Goal: Task Accomplishment & Management: Complete application form

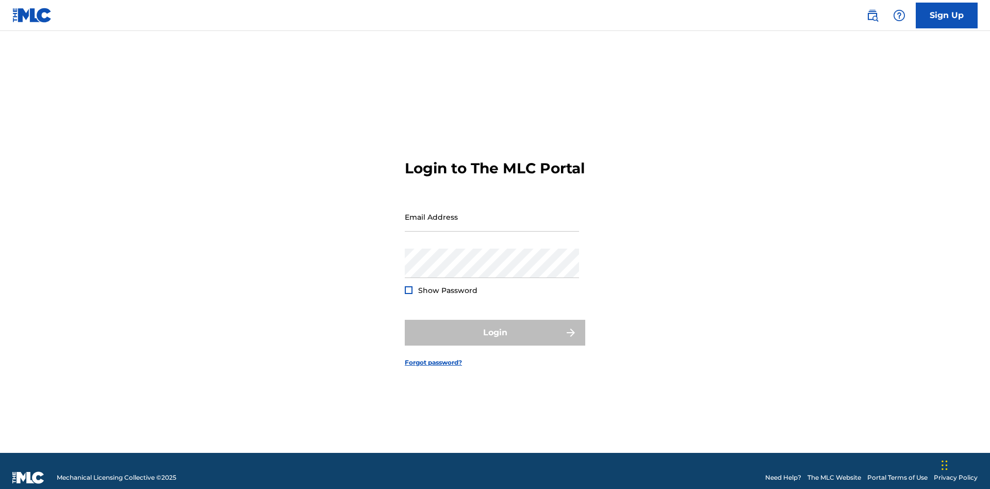
scroll to position [13, 0]
click at [492, 212] on input "Email Address" at bounding box center [492, 216] width 174 height 29
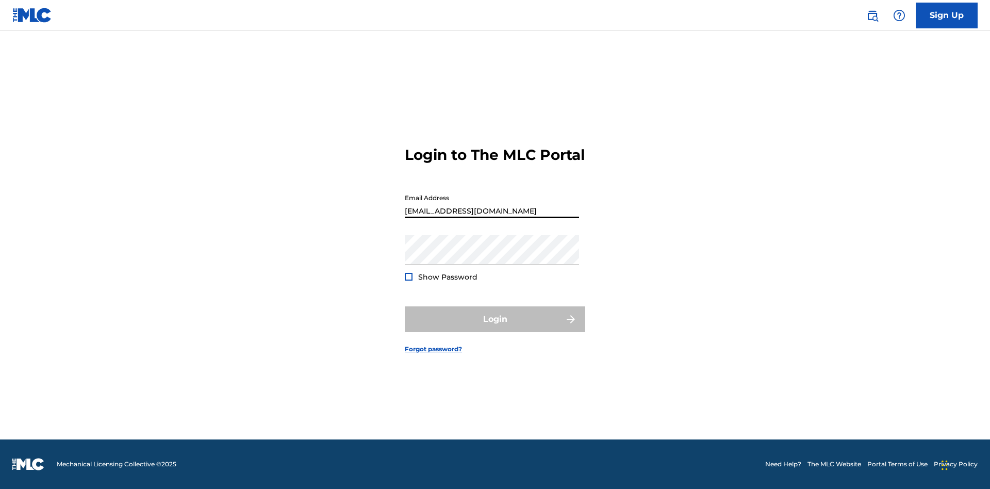
type input "Duke.McTesterson@gmail.com"
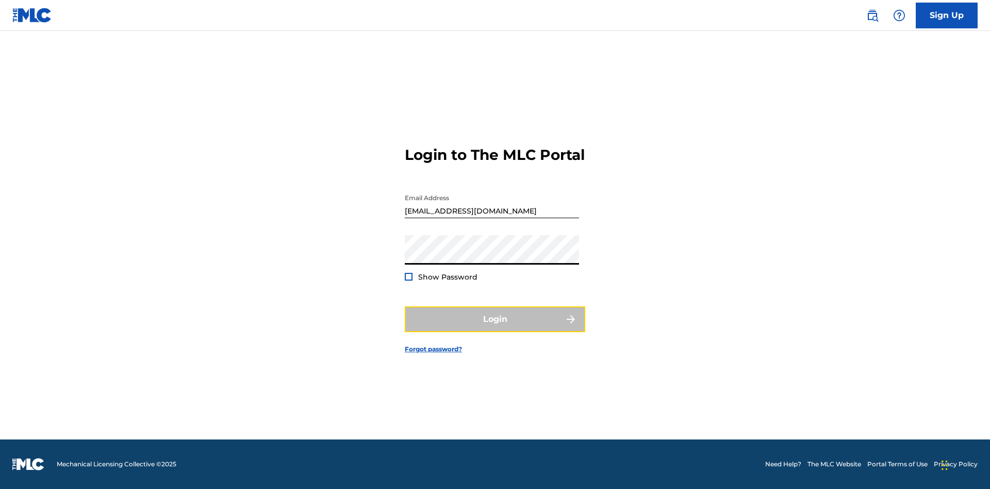
click at [495, 328] on button "Login" at bounding box center [495, 319] width 180 height 26
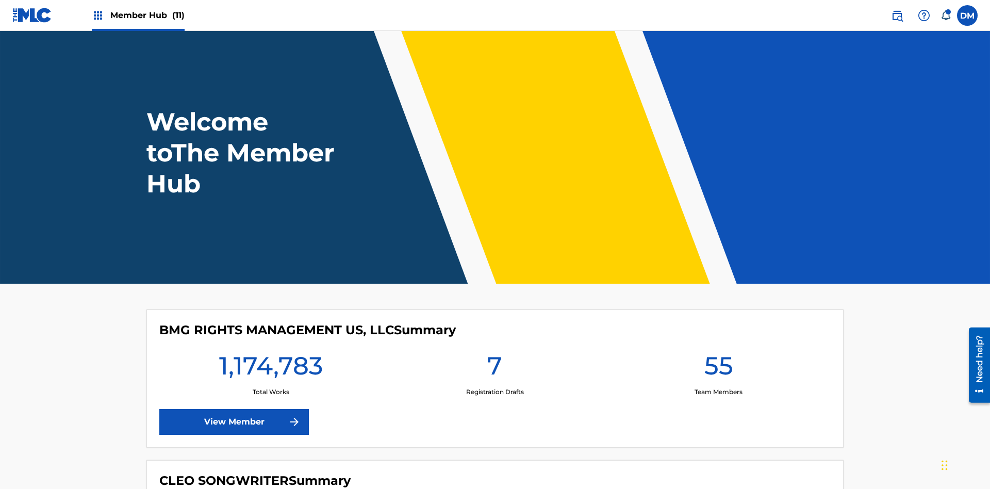
click at [147, 15] on span "Member Hub (11)" at bounding box center [147, 15] width 74 height 12
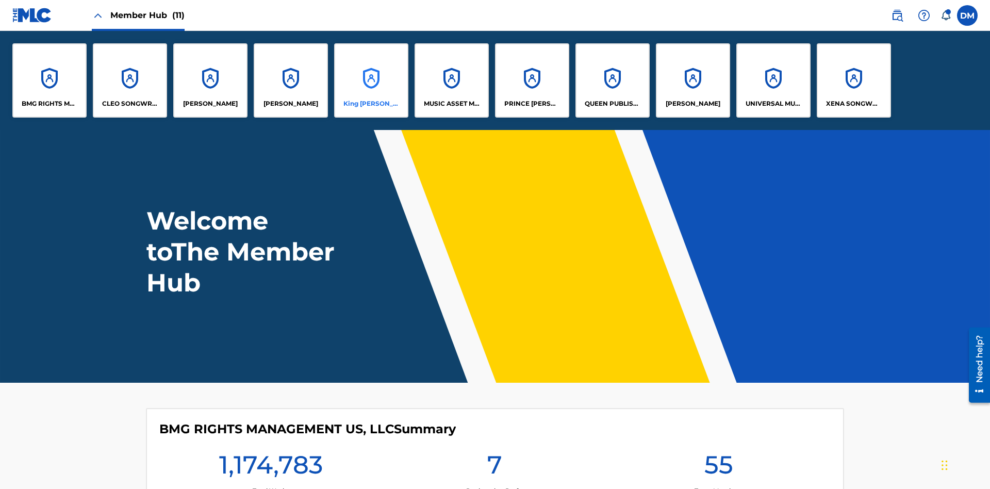
click at [371, 104] on p "King McTesterson" at bounding box center [371, 103] width 56 height 9
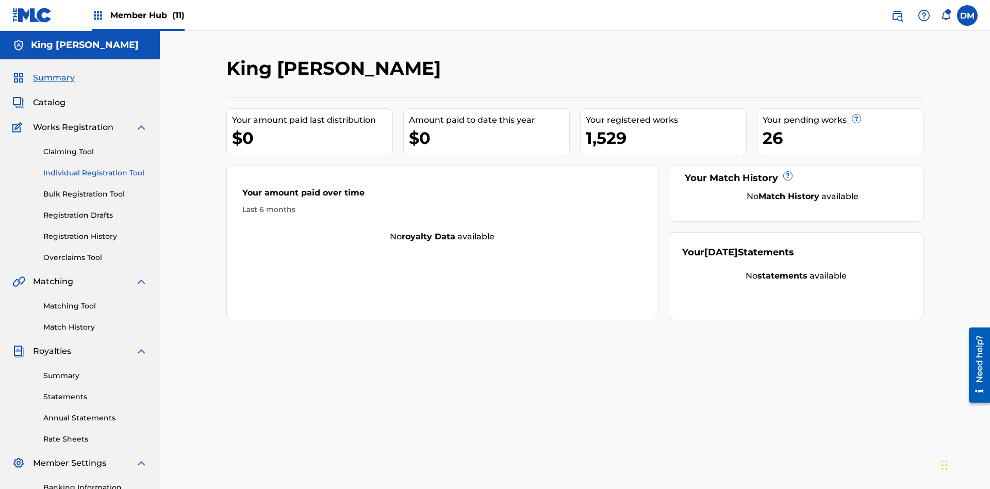
click at [95, 168] on link "Individual Registration Tool" at bounding box center [95, 173] width 104 height 11
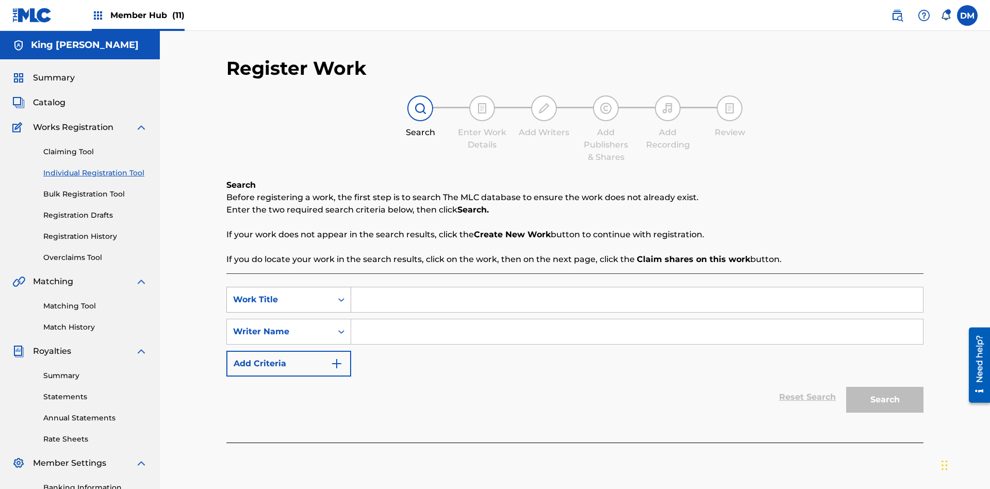
click at [279, 293] on div "Work Title" at bounding box center [279, 299] width 93 height 12
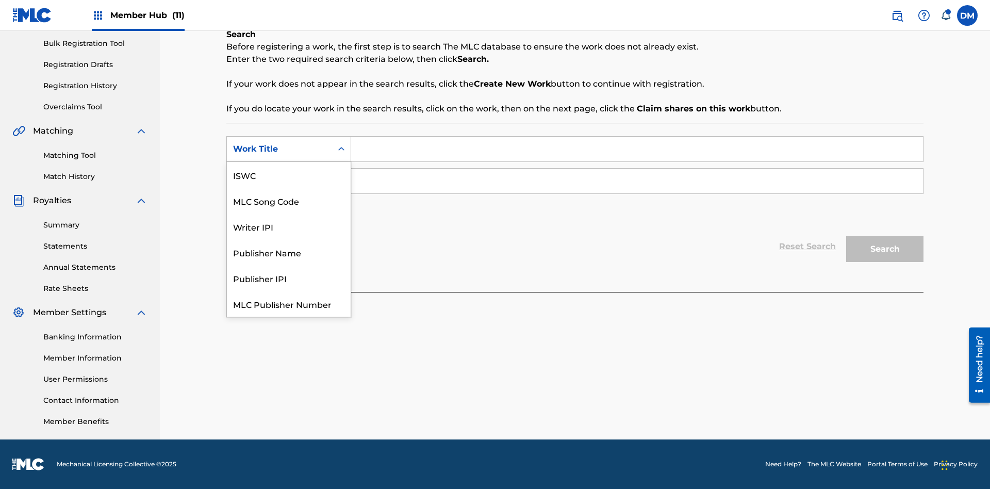
scroll to position [26, 0]
click at [289, 162] on div "ISWC" at bounding box center [289, 149] width 124 height 26
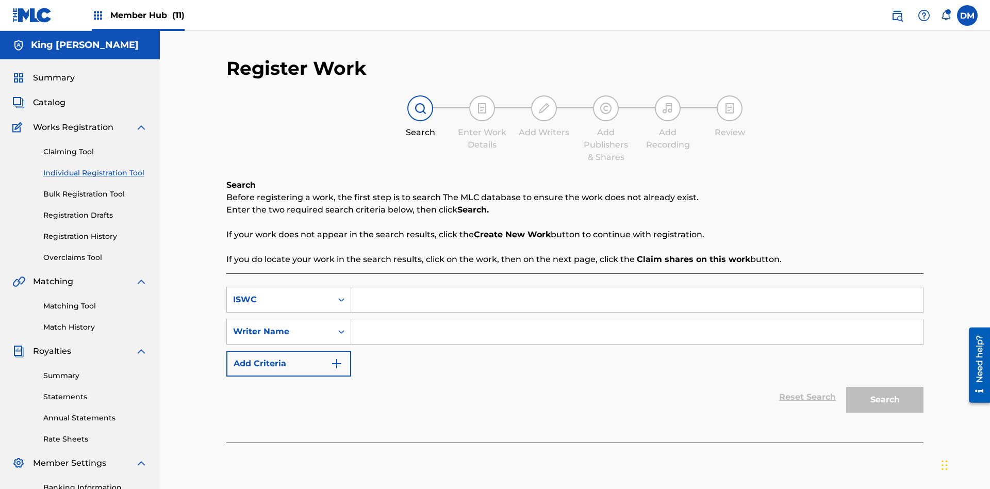
click at [637, 287] on input "Search Form" at bounding box center [637, 299] width 572 height 25
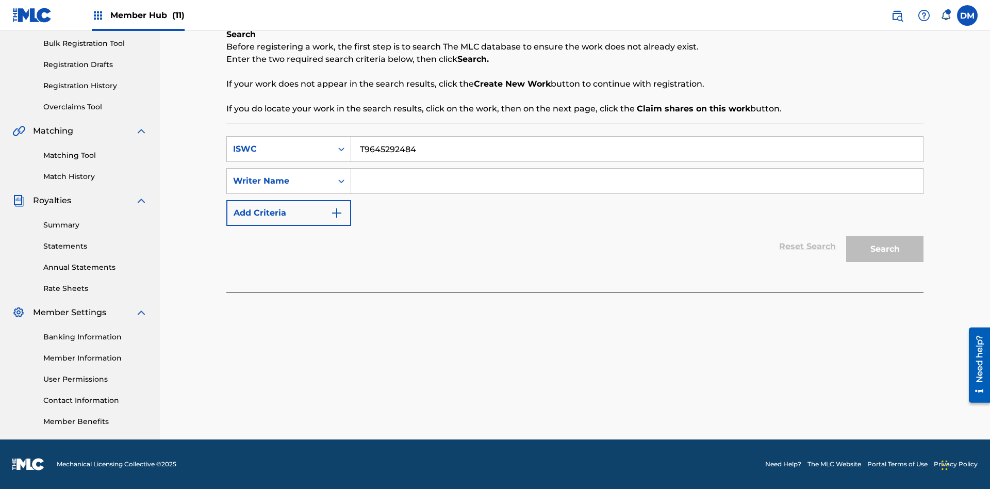
type input "T9645292484"
click at [637, 181] on input "Search Form" at bounding box center [637, 181] width 572 height 25
type input "TOM ZACHARY SEBASTIAN POHJOLA"
click at [885, 249] on button "Search" at bounding box center [884, 249] width 77 height 26
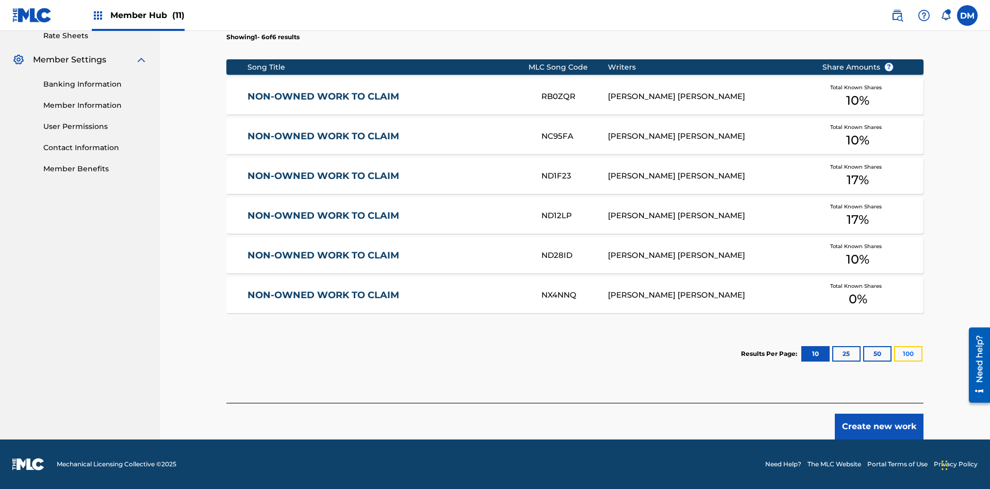
click at [894, 354] on button "100" at bounding box center [908, 353] width 28 height 15
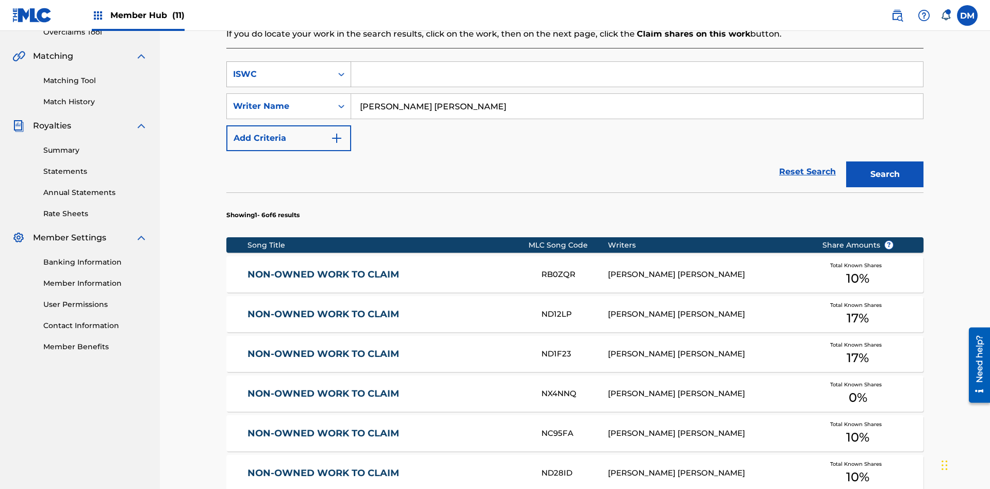
click at [279, 68] on div "ISWC" at bounding box center [279, 74] width 93 height 12
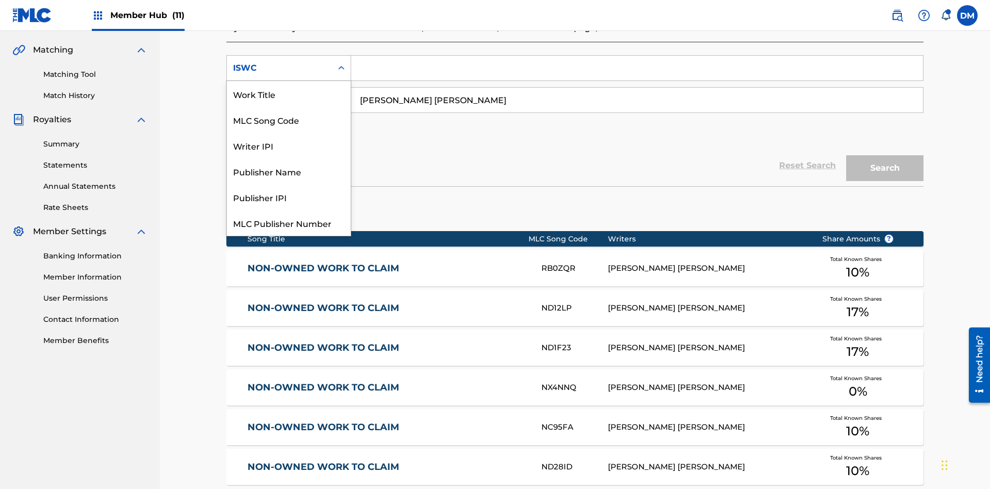
scroll to position [26, 0]
click at [289, 81] on div "Work Title" at bounding box center [289, 68] width 124 height 26
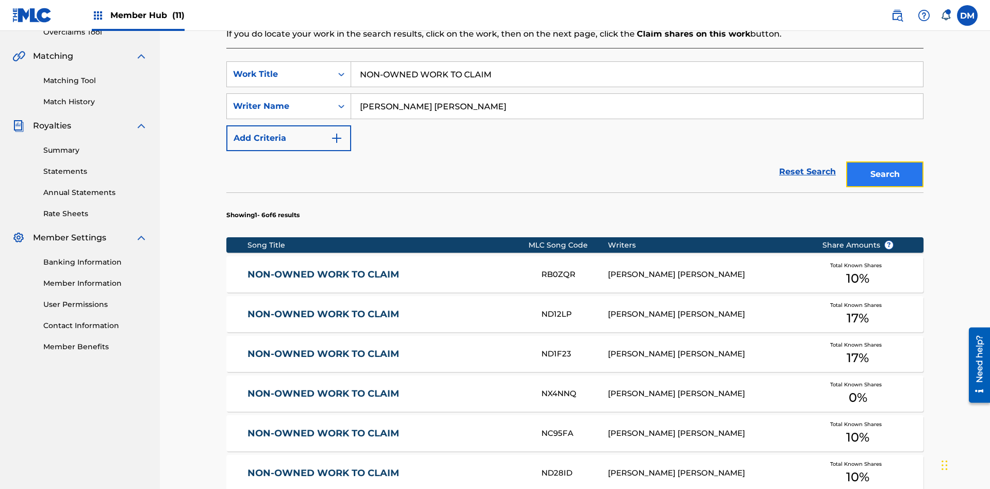
click at [885, 161] on button "Search" at bounding box center [884, 174] width 77 height 26
click at [637, 74] on input "NON-OWNED WORK TO CLAIM" at bounding box center [637, 74] width 572 height 25
click at [279, 68] on div "Work Title" at bounding box center [279, 74] width 93 height 12
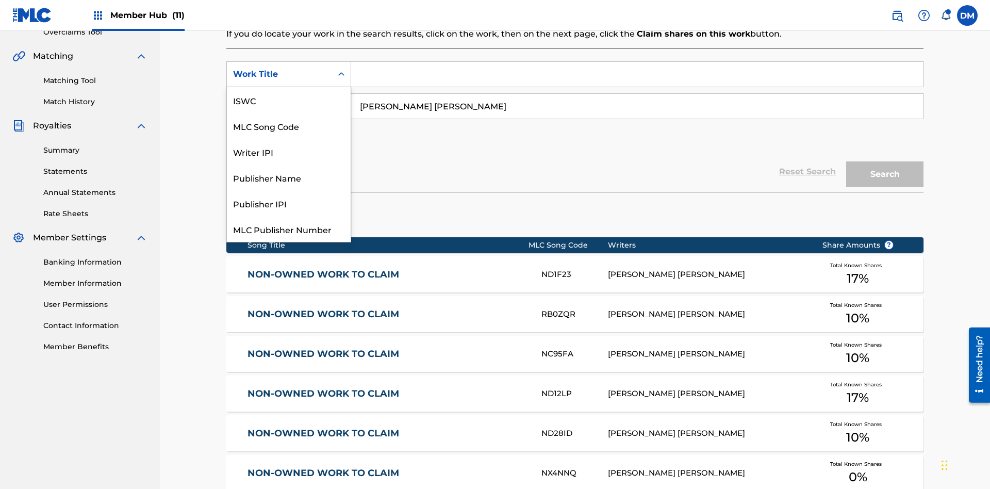
click at [289, 113] on div "MLC Song Code" at bounding box center [289, 126] width 124 height 26
click at [885, 161] on button "Search" at bounding box center [884, 174] width 77 height 26
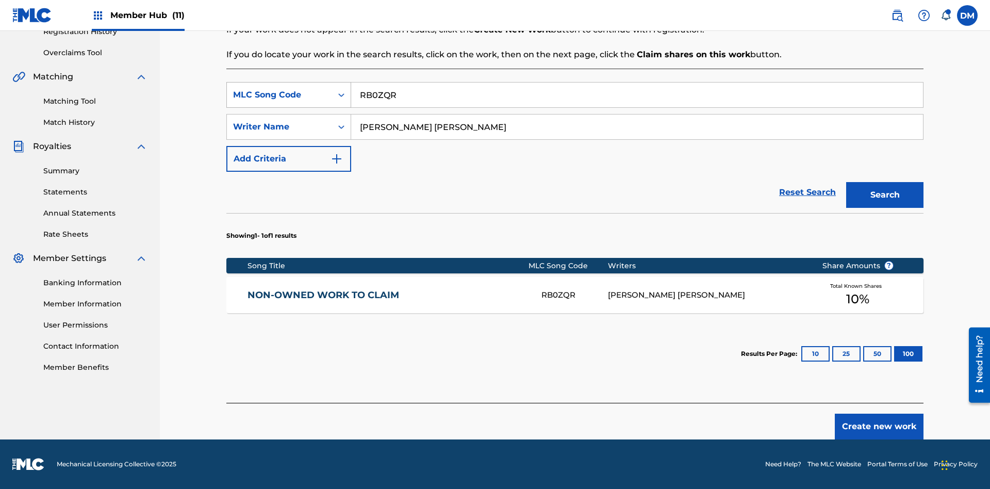
click at [637, 95] on input "RB0ZQR" at bounding box center [637, 94] width 572 height 25
click at [279, 95] on div "MLC Song Code" at bounding box center [279, 95] width 93 height 12
click at [885, 195] on button "Search" at bounding box center [884, 195] width 77 height 26
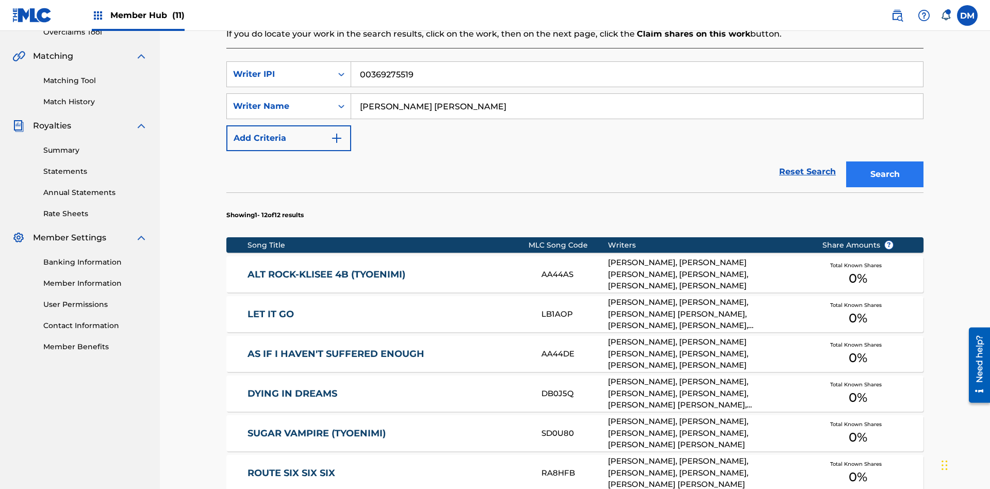
click at [637, 74] on input "00369275519" at bounding box center [637, 74] width 572 height 25
click at [279, 68] on div "Writer IPI" at bounding box center [279, 74] width 93 height 12
click at [885, 161] on button "Search" at bounding box center [884, 174] width 77 height 26
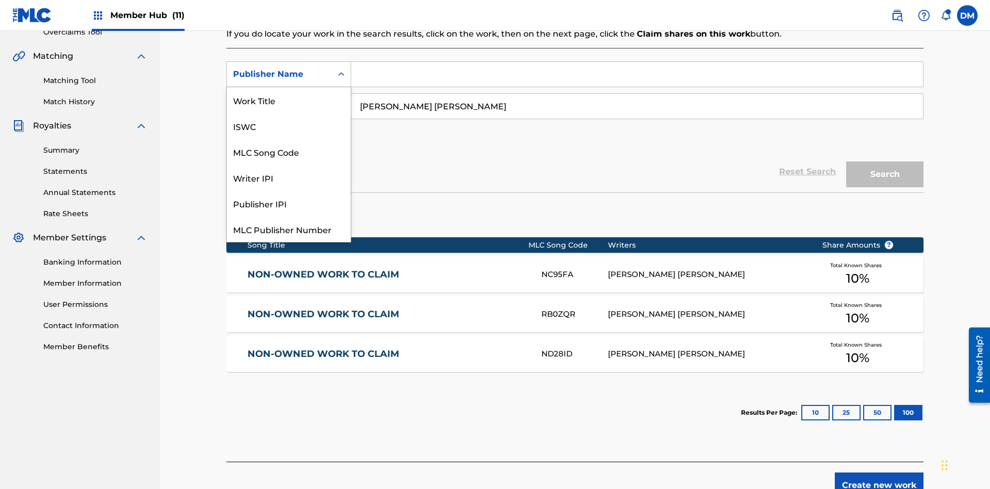
click at [289, 190] on div "Publisher IPI" at bounding box center [289, 203] width 124 height 26
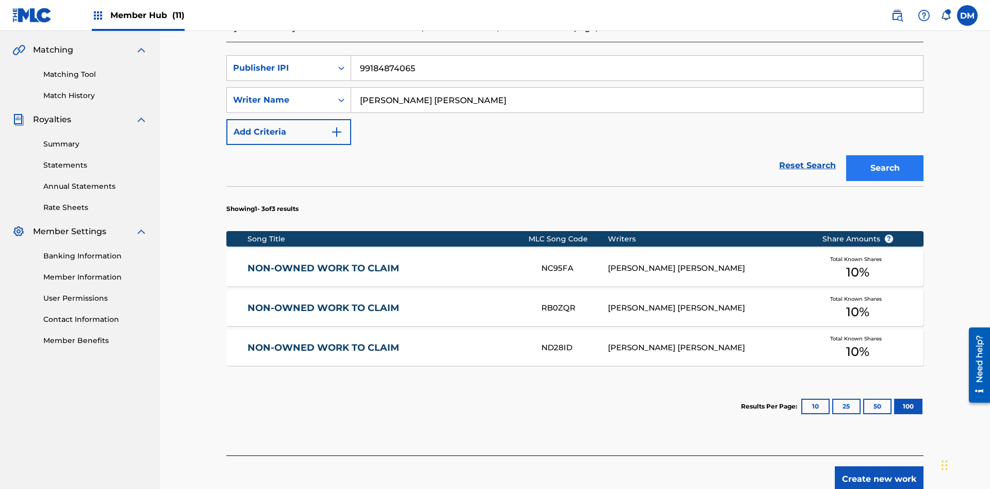
type input "99184874065"
click at [885, 155] on button "Search" at bounding box center [884, 168] width 77 height 26
click at [637, 88] on input "TOM ZACHARY SEBASTIAN POHJOLA" at bounding box center [637, 100] width 572 height 25
click at [279, 94] on div "Writer Name" at bounding box center [279, 100] width 93 height 12
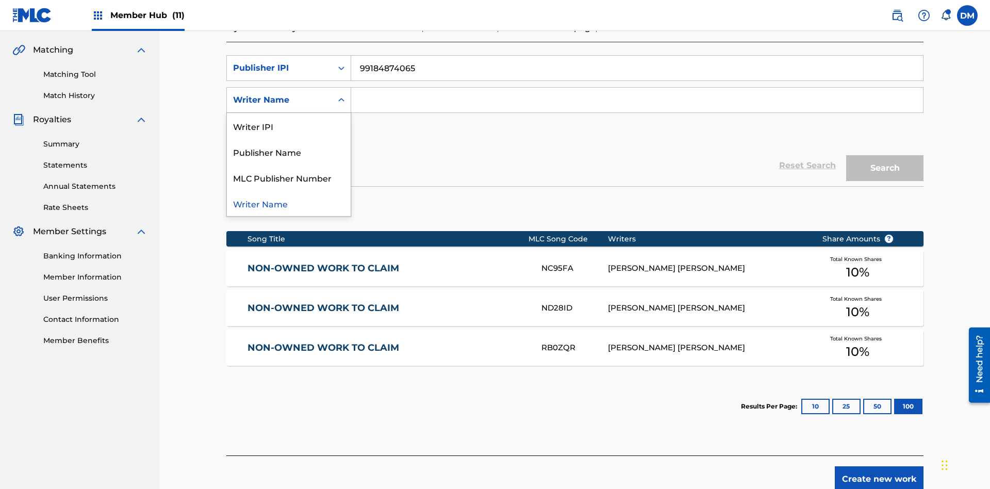
click at [289, 164] on div "MLC Publisher Number" at bounding box center [289, 177] width 124 height 26
click at [885, 155] on button "Search" at bounding box center [884, 168] width 77 height 26
click at [637, 74] on input "99184874065" at bounding box center [637, 68] width 572 height 25
click at [279, 68] on div "Publisher IPI" at bounding box center [279, 68] width 93 height 12
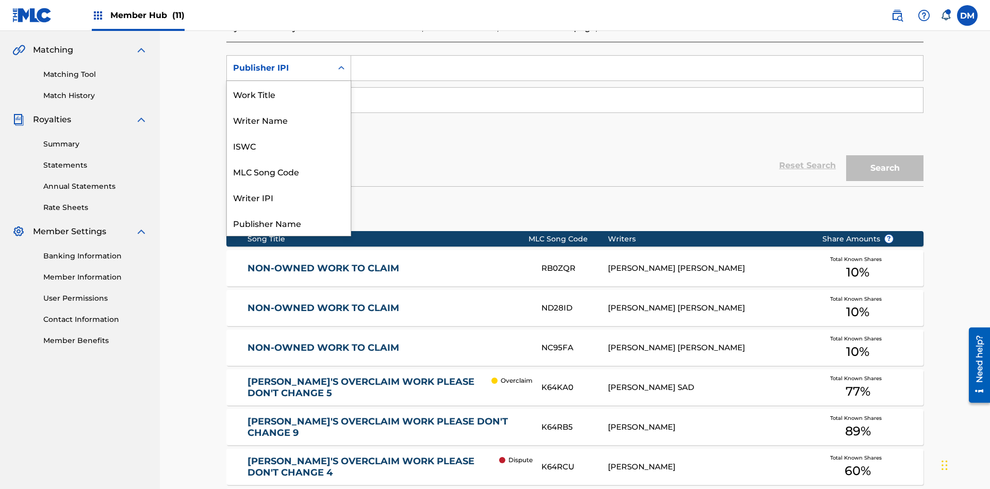
click at [289, 107] on div "Work Title" at bounding box center [289, 94] width 124 height 26
click at [279, 94] on div "MLC Publisher Number" at bounding box center [279, 100] width 93 height 12
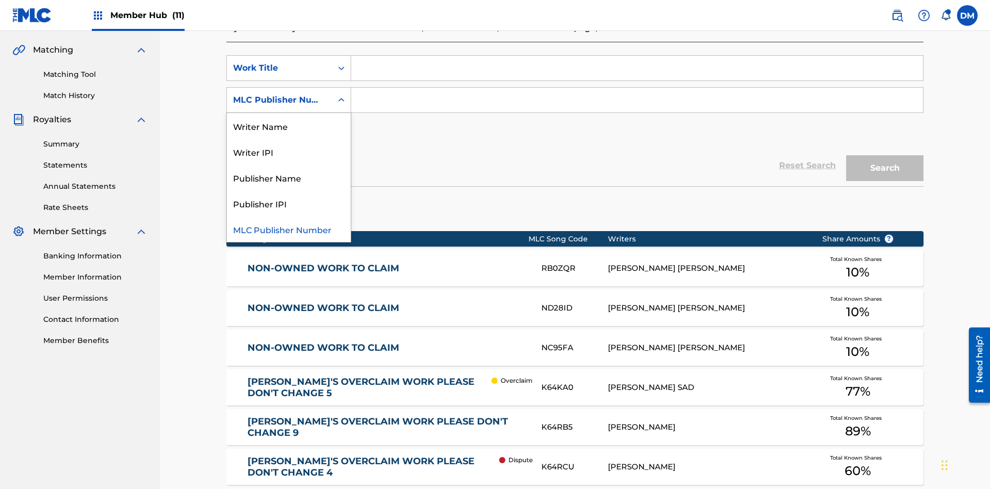
click at [289, 164] on div "Publisher Name" at bounding box center [289, 177] width 124 height 26
click at [289, 119] on button "Add Criteria" at bounding box center [288, 132] width 125 height 26
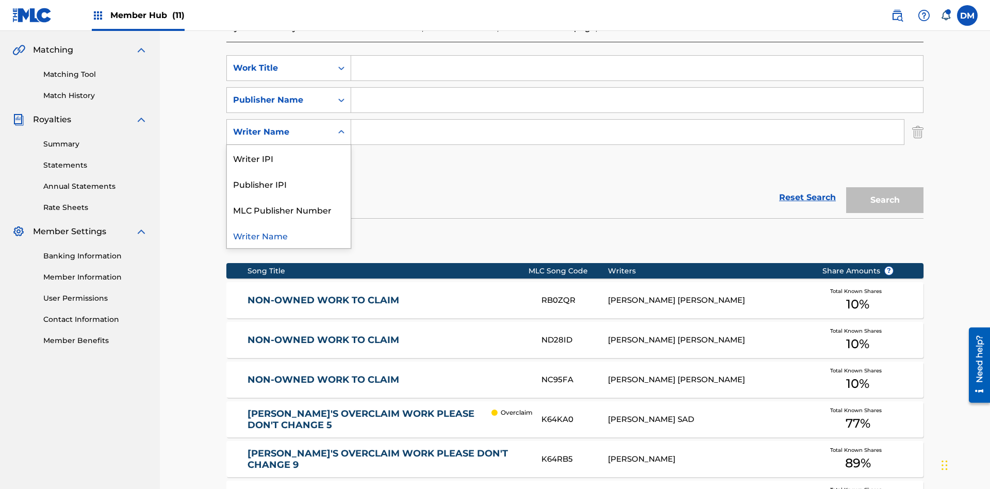
click at [289, 171] on div "Publisher IPI" at bounding box center [289, 184] width 124 height 26
click at [289, 151] on button "Add Criteria" at bounding box center [288, 164] width 125 height 26
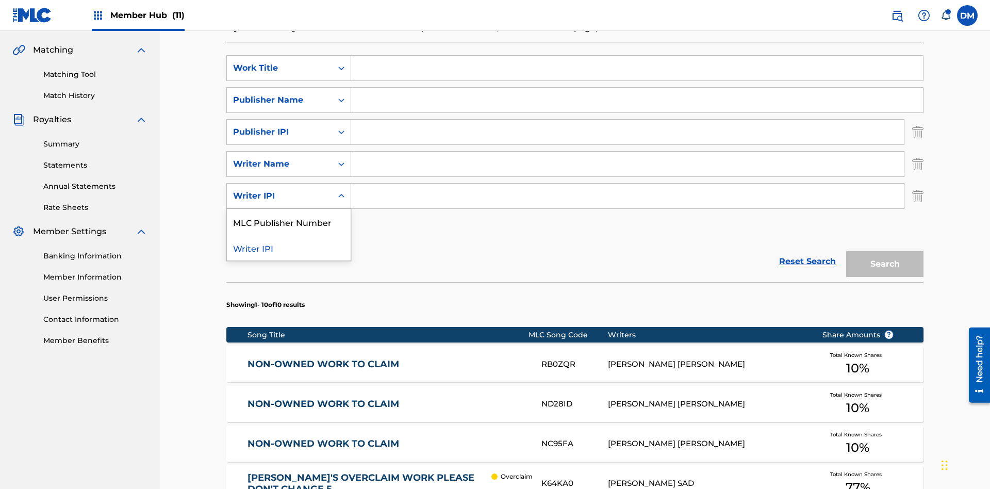
click at [289, 209] on div "MLC Publisher Number" at bounding box center [289, 222] width 124 height 26
click at [637, 74] on input "Search Form" at bounding box center [637, 68] width 572 height 25
type input "NON-OWNED WORK TO CLAIM"
click at [637, 88] on input "Search Form" at bounding box center [637, 100] width 572 height 25
type input "Xena Songwriter"
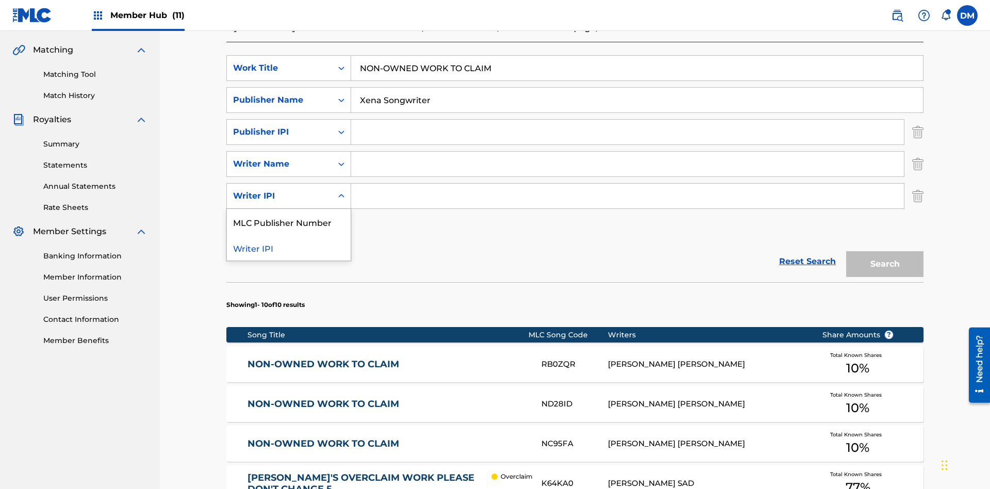
click at [627, 120] on input "Search Form" at bounding box center [627, 132] width 553 height 25
type input "99184874065"
click at [627, 152] on input "Search Form" at bounding box center [627, 164] width 553 height 25
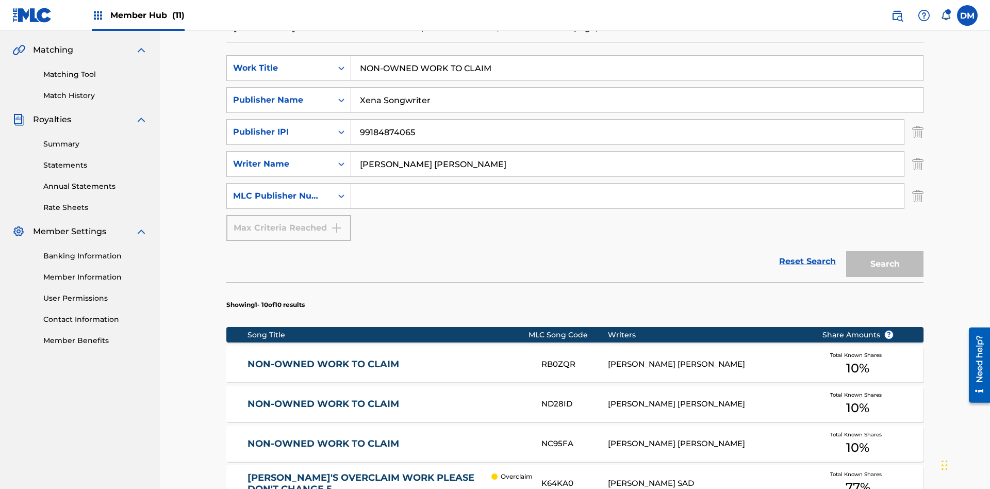
click at [627, 184] on input "Search Form" at bounding box center [627, 196] width 553 height 25
type input "P077WM"
click at [885, 251] on button "Search" at bounding box center [884, 264] width 77 height 26
click at [918, 119] on img "Search Form" at bounding box center [917, 132] width 11 height 26
click at [918, 151] on img "Search Form" at bounding box center [917, 164] width 11 height 26
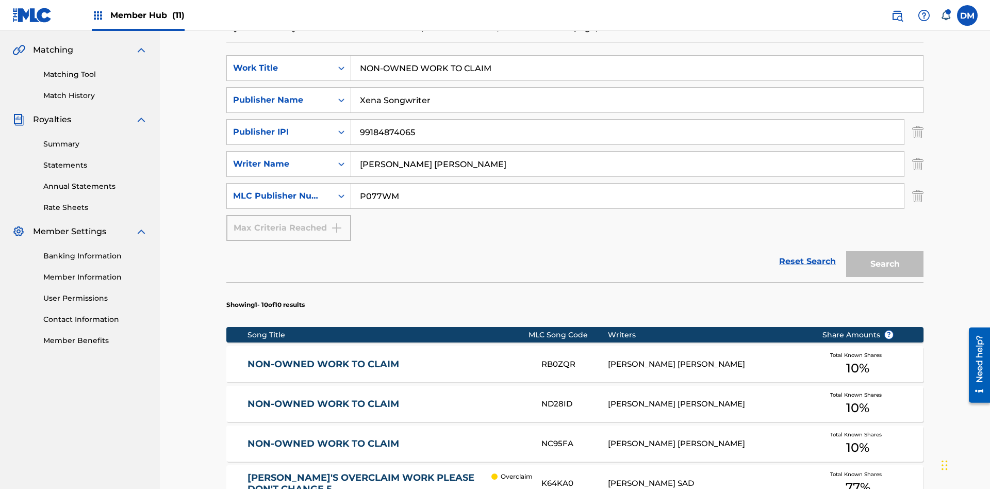
click at [637, 74] on input "NON-OWNED WORK TO CLAIM" at bounding box center [637, 68] width 572 height 25
click at [637, 88] on input "Xena Songwriter" at bounding box center [637, 100] width 572 height 25
click at [627, 184] on input "P077WM" at bounding box center [627, 196] width 553 height 25
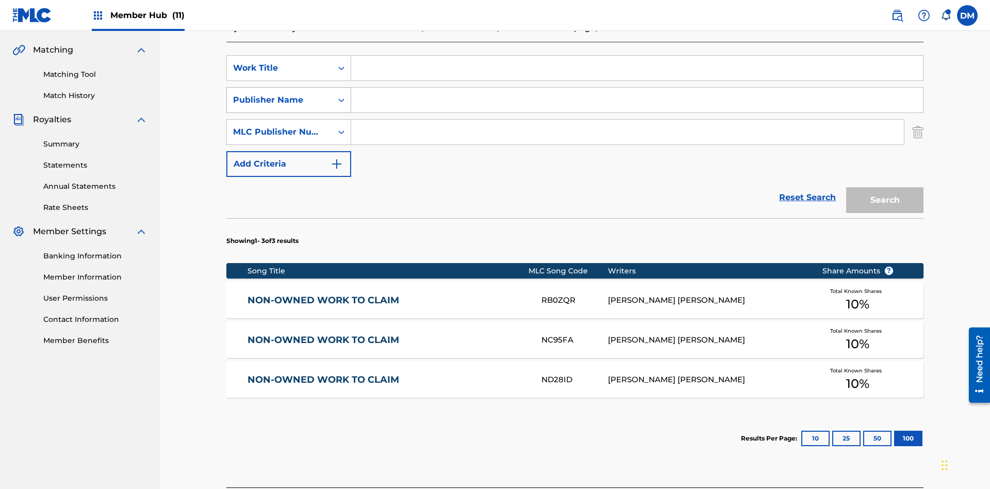
click at [279, 68] on div "Work Title" at bounding box center [279, 68] width 93 height 12
click at [279, 94] on div "Publisher Name" at bounding box center [279, 100] width 93 height 12
click at [279, 126] on div "MLC Publisher Number" at bounding box center [279, 132] width 93 height 12
